Goal: Task Accomplishment & Management: Complete application form

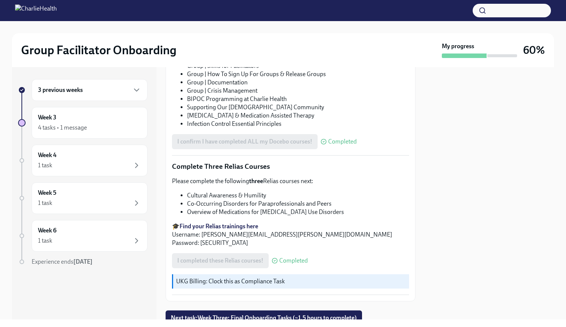
scroll to position [559, 0]
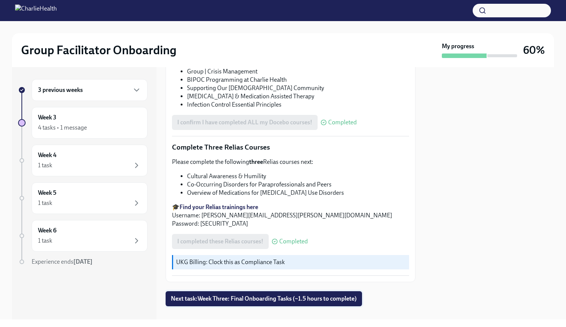
click at [240, 295] on span "Next task : Week Three: Final Onboarding Tasks (~1.5 hours to complete)" at bounding box center [264, 299] width 186 height 8
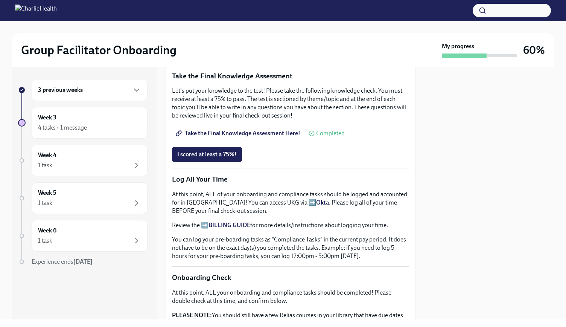
scroll to position [241, 0]
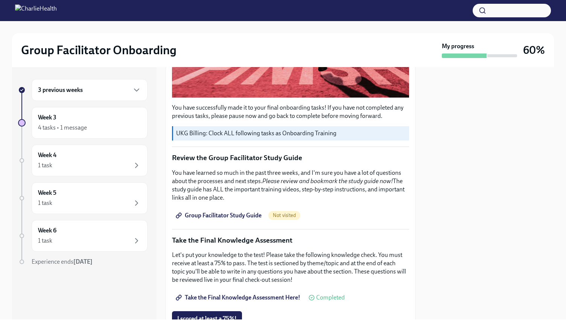
click at [233, 211] on span "Group Facilitator Study Guide" at bounding box center [219, 215] width 84 height 8
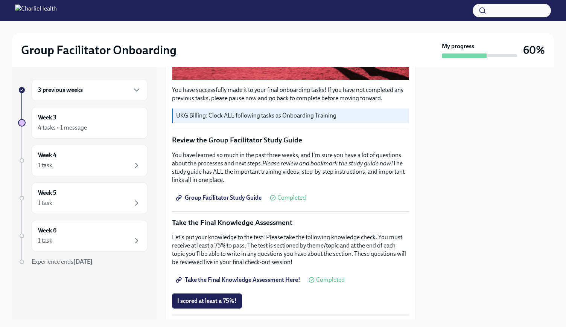
scroll to position [264, 0]
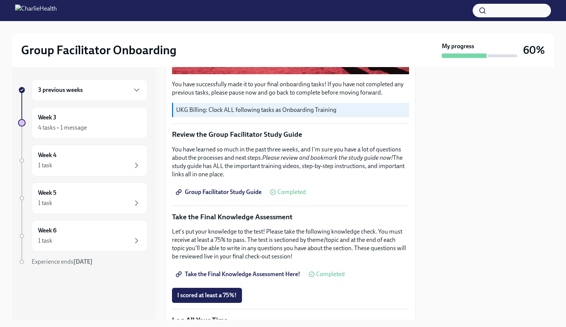
click at [247, 270] on span "Take the Final Knowledge Assessment Here!" at bounding box center [238, 274] width 123 height 8
click at [207, 287] on button "I scored at least a 75%!" at bounding box center [207, 294] width 70 height 15
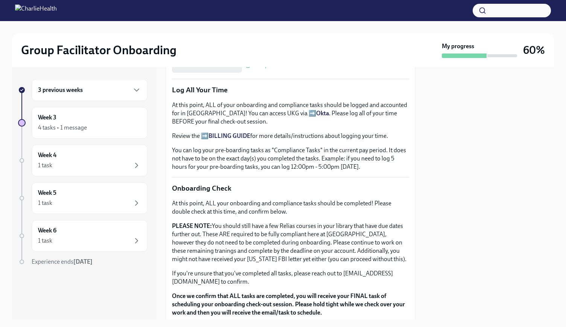
scroll to position [608, 0]
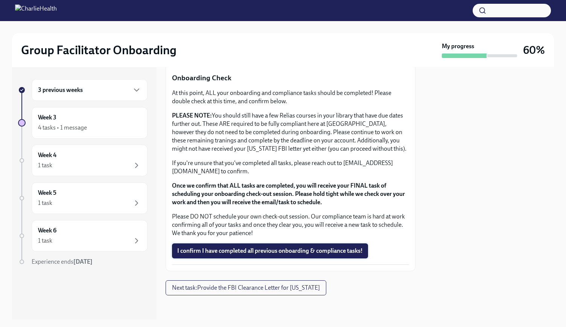
click at [267, 246] on button "I confirm I have completed all previous onboarding & compliance tasks!" at bounding box center [270, 250] width 196 height 15
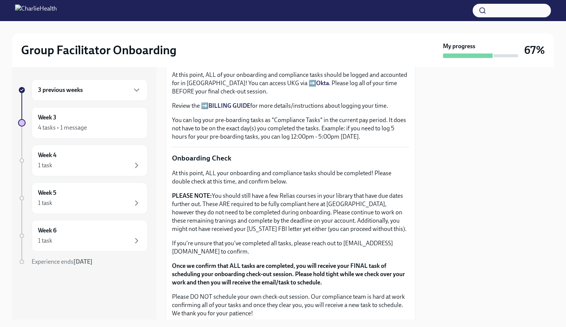
scroll to position [608, 0]
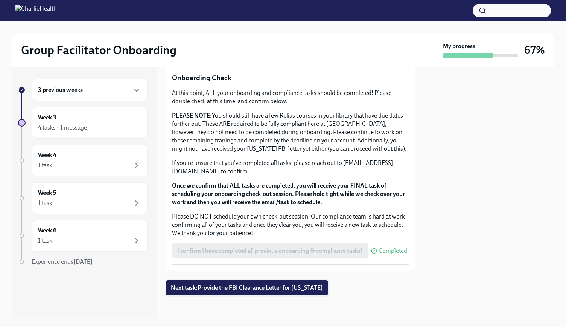
click at [288, 283] on button "Next task : Provide the FBI Clearance Letter for [US_STATE]" at bounding box center [247, 287] width 163 height 15
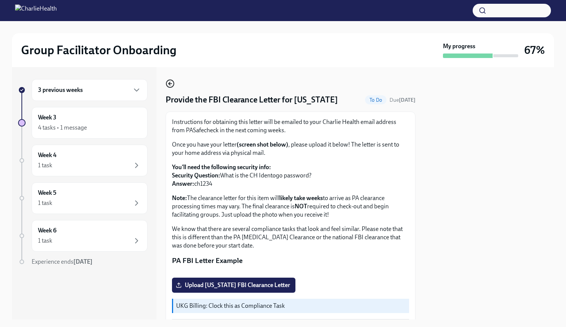
click at [170, 86] on icon "button" at bounding box center [170, 83] width 9 height 9
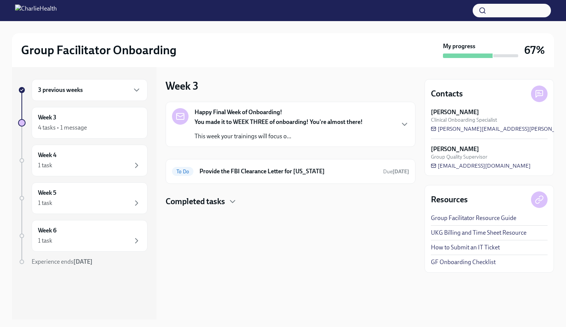
click at [407, 129] on div "Happy Final Week of Onboarding! You made it to WEEK THREE of onboarding! You're…" at bounding box center [290, 124] width 237 height 32
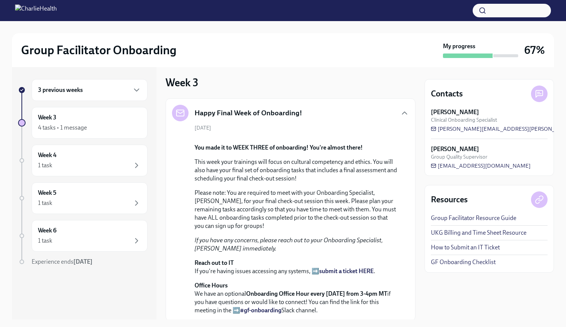
scroll to position [199, 0]
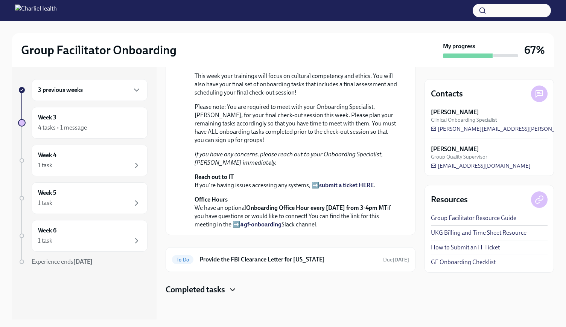
click at [236, 290] on icon "button" at bounding box center [232, 289] width 9 height 9
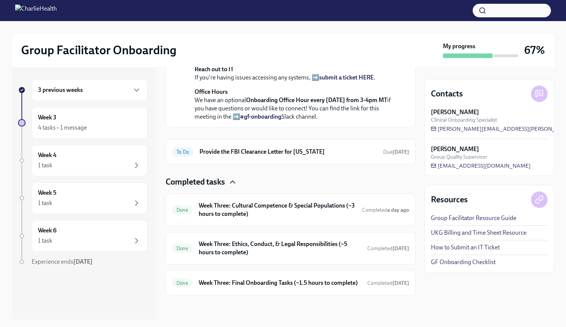
scroll to position [314, 0]
click at [275, 278] on h6 "Week Three: Final Onboarding Tasks (~1.5 hours to complete)" at bounding box center [280, 282] width 163 height 8
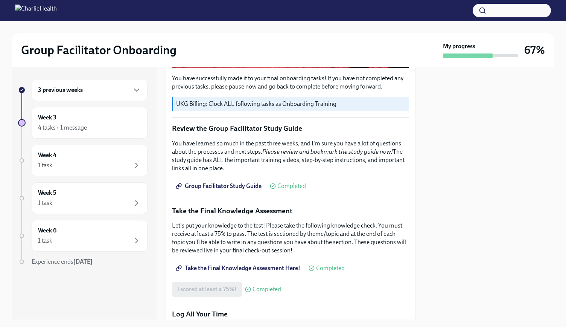
scroll to position [265, 0]
